Goal: Task Accomplishment & Management: Complete application form

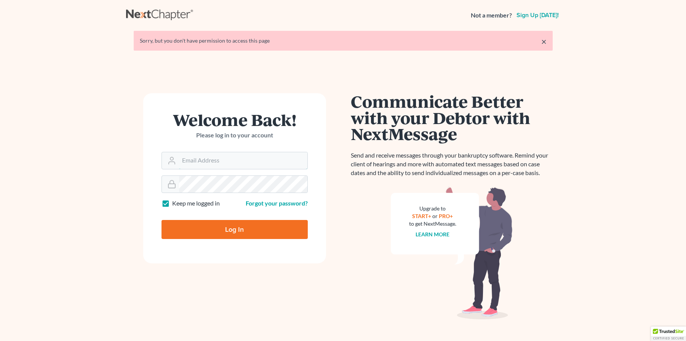
type input "juanitamiddleton@sclegal.org"
drag, startPoint x: 306, startPoint y: 271, endPoint x: 308, endPoint y: 262, distance: 9.9
click at [306, 271] on div "Welcome Back! Please log in to your account Email Address juanitamiddleton@scle…" at bounding box center [234, 202] width 217 height 219
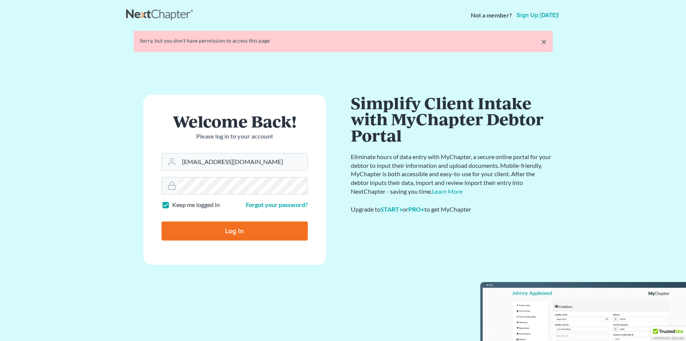
click at [190, 223] on input "Log In" at bounding box center [234, 231] width 146 height 19
type input "Thinking..."
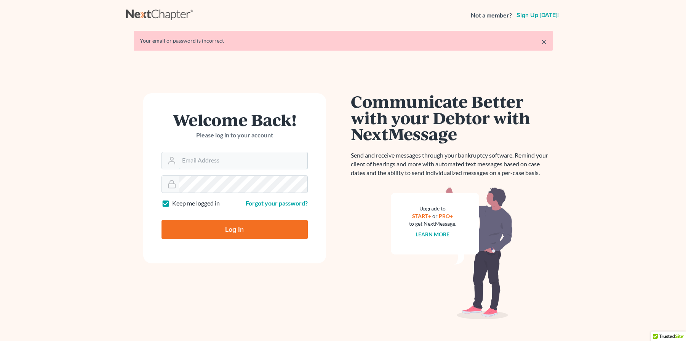
type input "[EMAIL_ADDRESS][DOMAIN_NAME]"
click at [146, 170] on form "Welcome Back! Please log in to your account Email Address juanitamiddleton@scle…" at bounding box center [234, 178] width 183 height 170
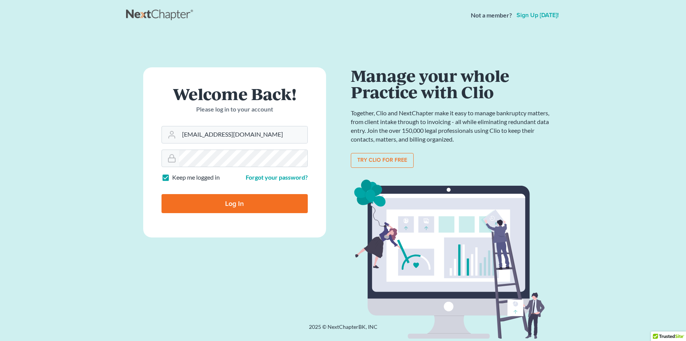
click at [230, 257] on div "Welcome Back! Please log in to your account Email Address juanitamiddleton@scle…" at bounding box center [234, 176] width 217 height 219
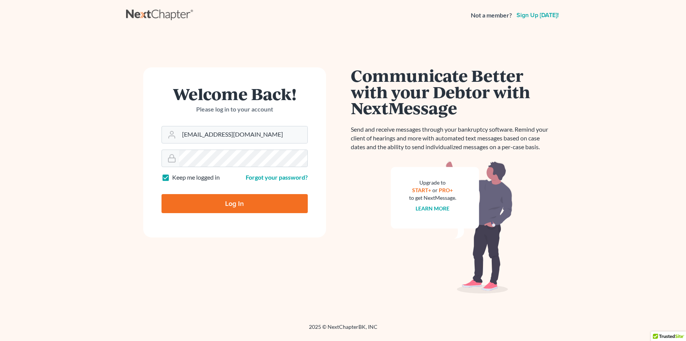
click at [216, 201] on input "Log In" at bounding box center [234, 203] width 146 height 19
type input "Thinking..."
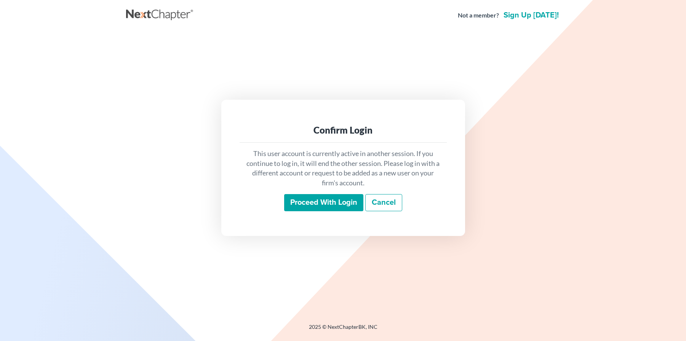
click at [321, 199] on input "Proceed with login" at bounding box center [323, 203] width 79 height 18
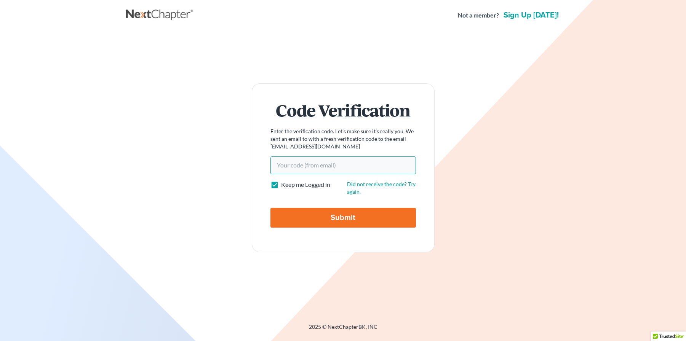
click at [286, 166] on input "Your code(from email)" at bounding box center [342, 165] width 145 height 18
type input "8"
type input "0"
type input "93f7b8"
click at [359, 215] on input "Submit" at bounding box center [342, 218] width 145 height 20
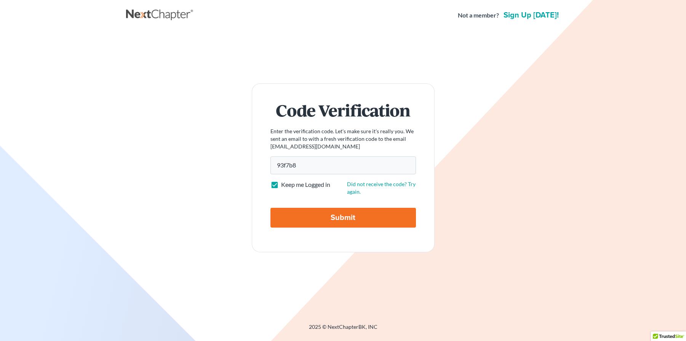
type input "Thinking..."
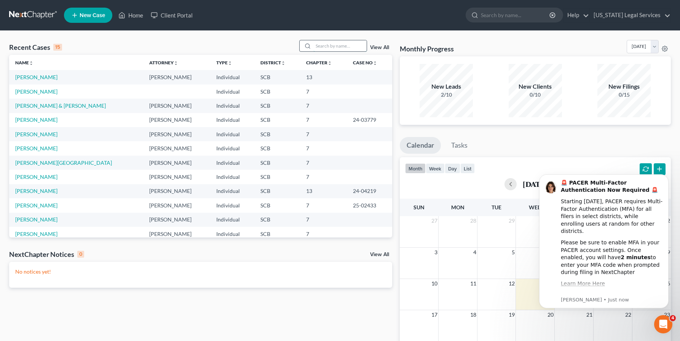
click at [324, 43] on input "search" at bounding box center [339, 45] width 53 height 11
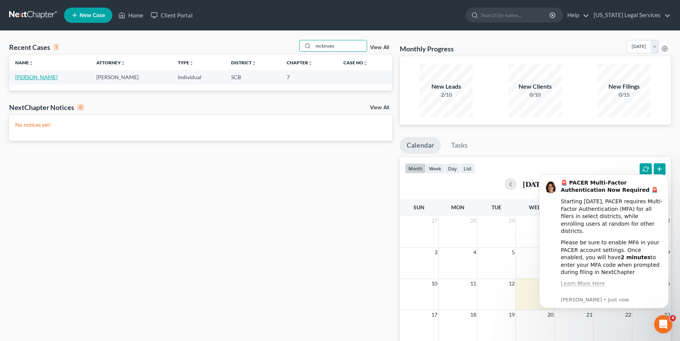
type input "mckinsey"
click at [35, 77] on link "[PERSON_NAME]" at bounding box center [36, 77] width 42 height 6
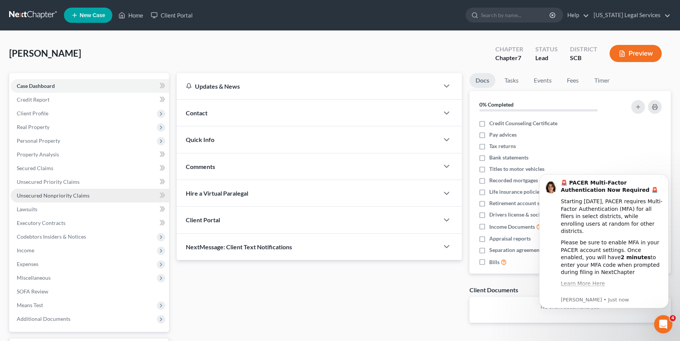
click at [31, 196] on span "Unsecured Nonpriority Claims" at bounding box center [53, 195] width 73 height 6
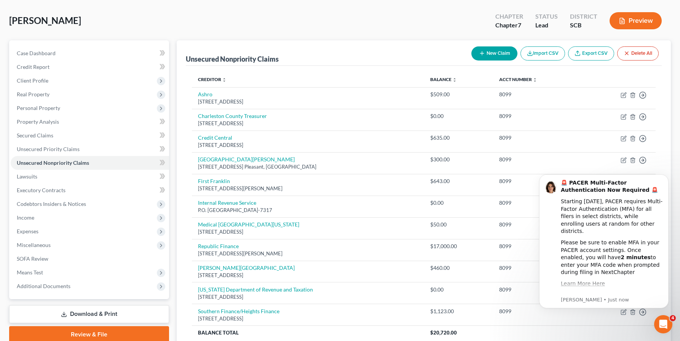
scroll to position [41, 0]
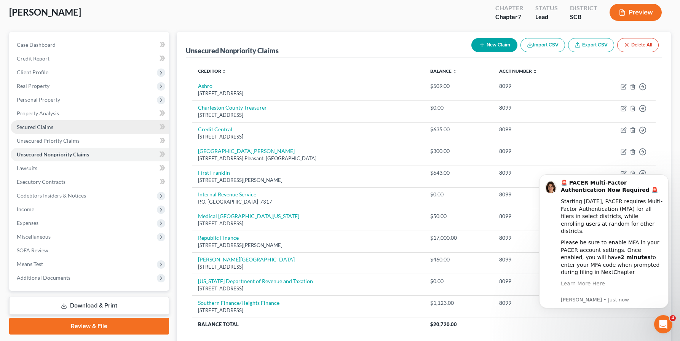
click at [34, 125] on span "Secured Claims" at bounding box center [35, 127] width 37 height 6
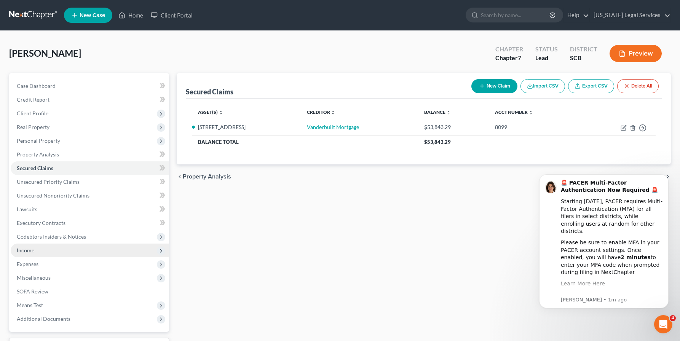
click at [18, 249] on span "Income" at bounding box center [26, 250] width 18 height 6
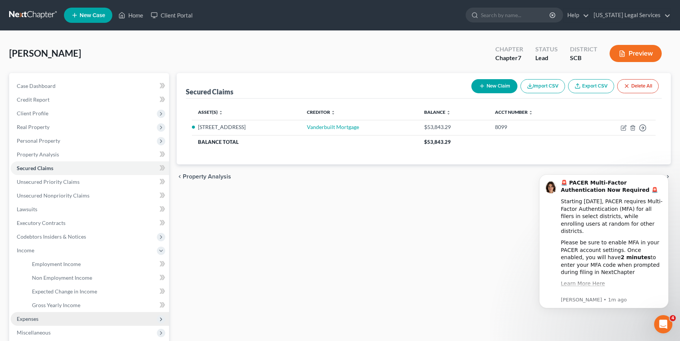
click at [30, 319] on span "Expenses" at bounding box center [28, 319] width 22 height 6
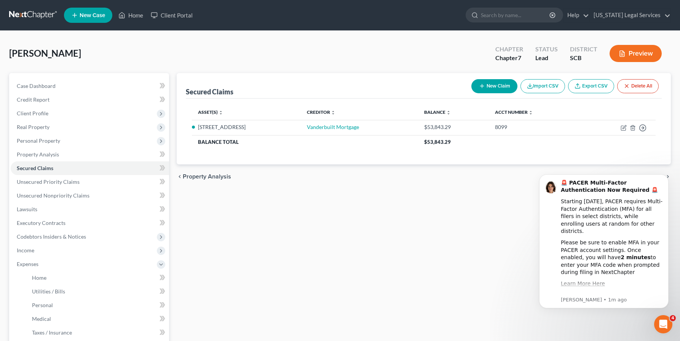
drag, startPoint x: 377, startPoint y: 243, endPoint x: 381, endPoint y: 227, distance: 16.0
click at [378, 243] on div "Secured Claims New Claim Import CSV Export CSV Delete All Asset(s) expand_more …" at bounding box center [424, 272] width 502 height 399
click at [664, 178] on icon "Dismiss notification" at bounding box center [666, 176] width 4 height 4
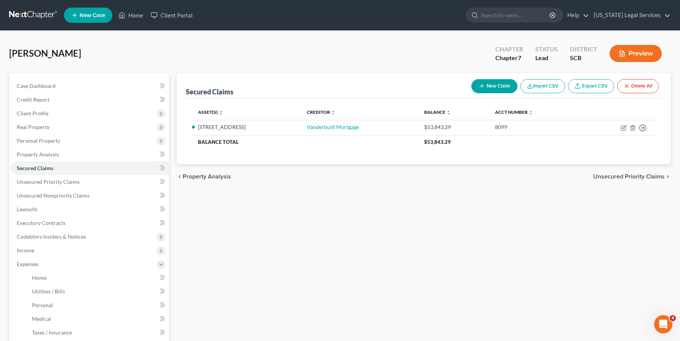
scroll to position [28, 0]
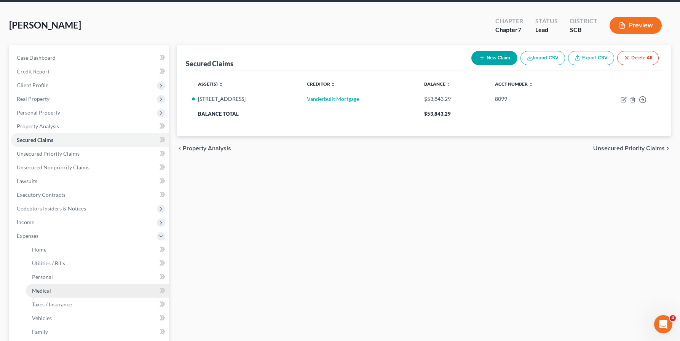
click at [36, 291] on span "Medical" at bounding box center [41, 290] width 19 height 6
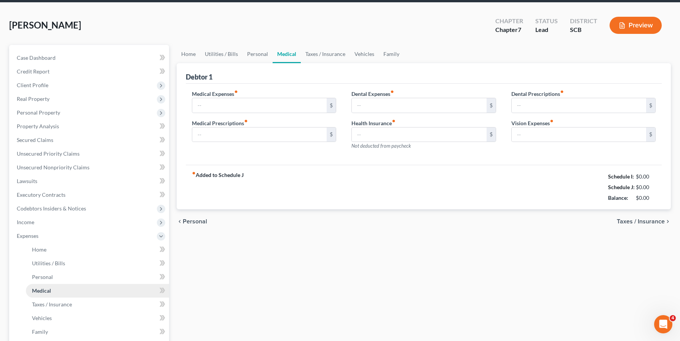
type input "70.00"
type input "0.00"
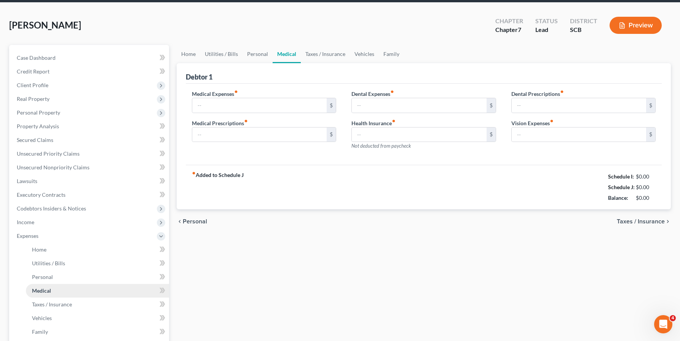
type input "0.00"
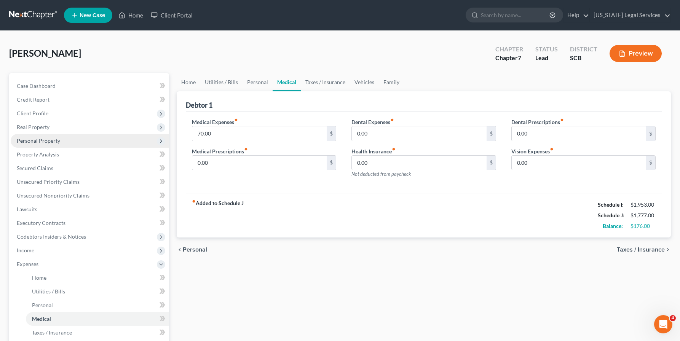
click at [26, 141] on span "Personal Property" at bounding box center [38, 140] width 43 height 6
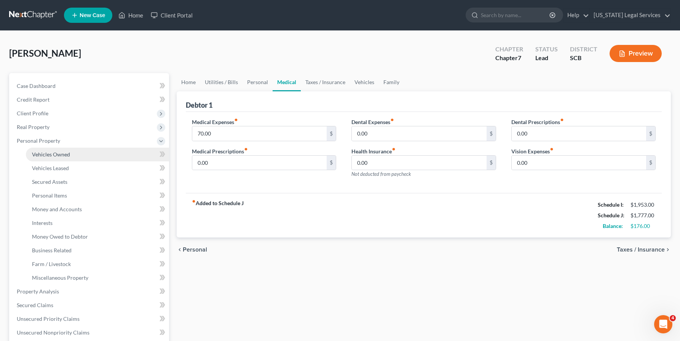
click at [51, 153] on span "Vehicles Owned" at bounding box center [51, 154] width 38 height 6
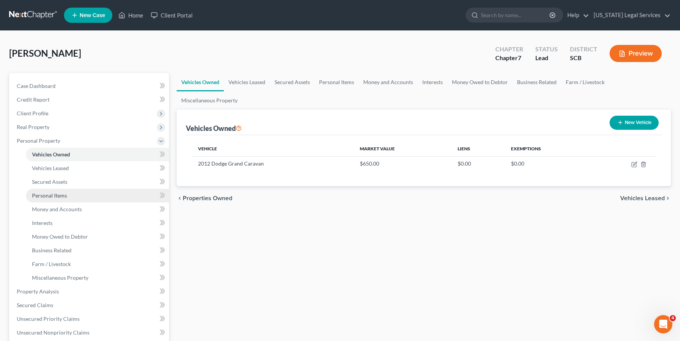
drag, startPoint x: 51, startPoint y: 200, endPoint x: 51, endPoint y: 191, distance: 8.8
click at [51, 200] on link "Personal Items" at bounding box center [97, 196] width 143 height 14
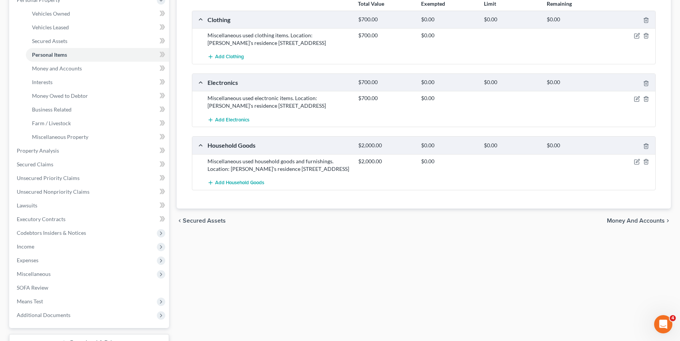
scroll to position [147, 0]
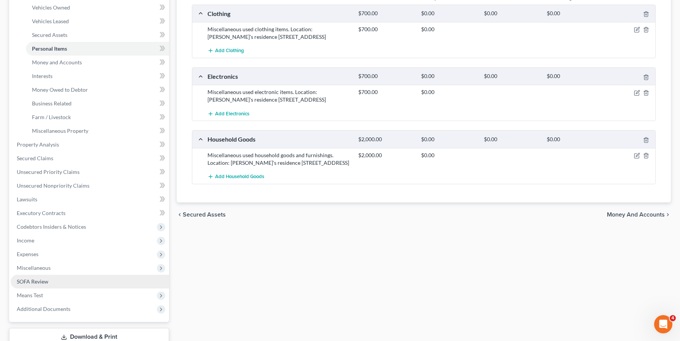
click at [18, 281] on span "SOFA Review" at bounding box center [33, 281] width 32 height 6
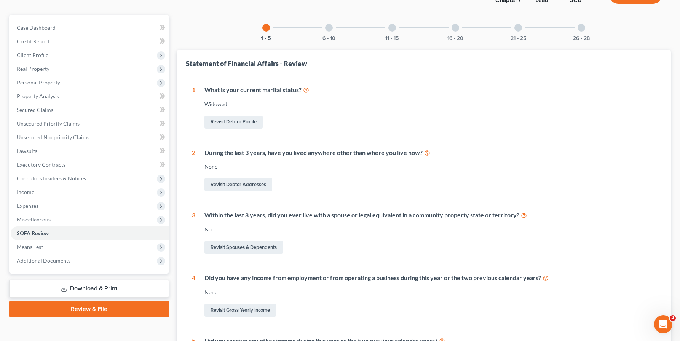
scroll to position [59, 0]
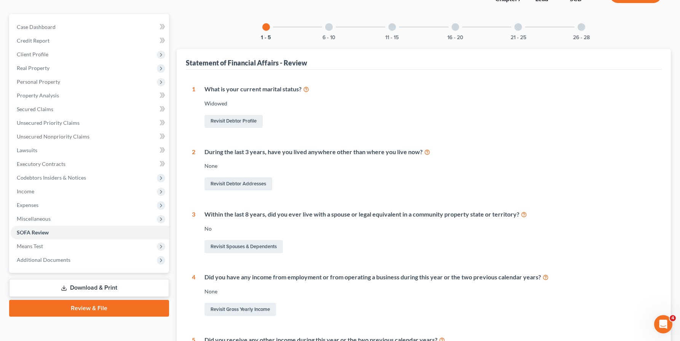
click at [332, 29] on div "6 - 10" at bounding box center [329, 27] width 26 height 26
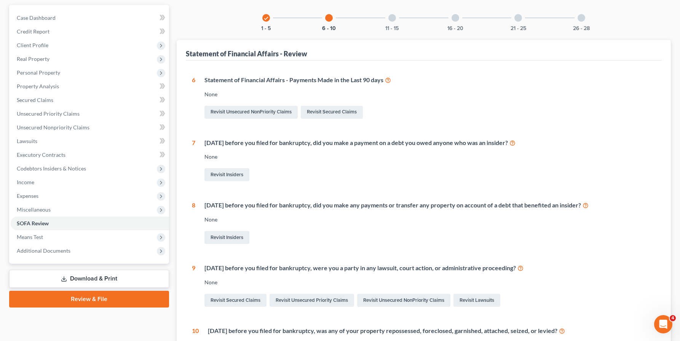
scroll to position [0, 0]
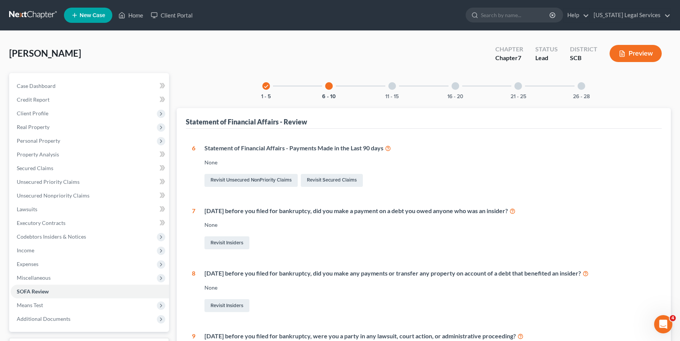
click at [388, 93] on div "11 - 15" at bounding box center [392, 86] width 26 height 26
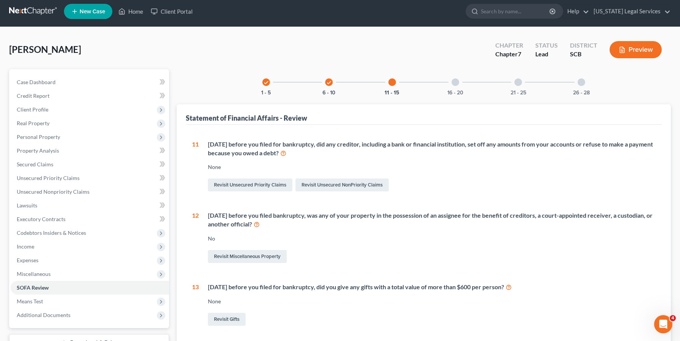
scroll to position [5, 0]
